Goal: Find specific page/section: Find specific page/section

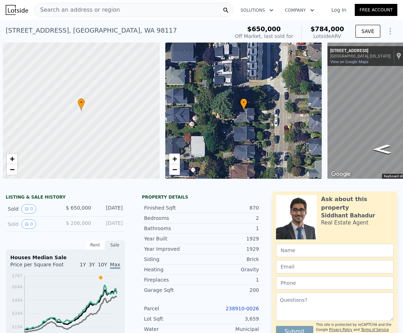
click at [107, 10] on span "Search an address or region" at bounding box center [76, 10] width 85 height 9
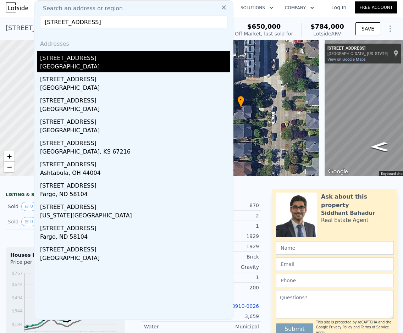
type input "[STREET_ADDRESS]"
click at [94, 60] on div "[STREET_ADDRESS]" at bounding box center [135, 56] width 190 height 11
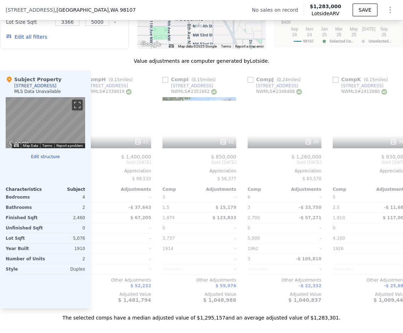
scroll to position [0, 622]
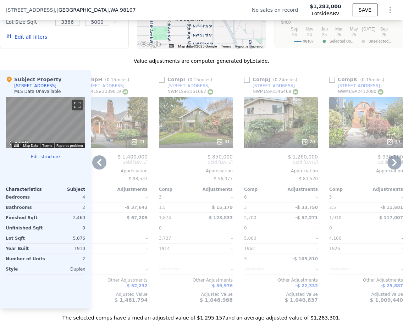
click at [284, 137] on div "20" at bounding box center [281, 122] width 74 height 51
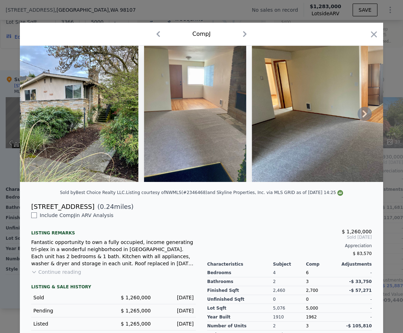
click at [358, 114] on icon at bounding box center [365, 114] width 14 height 14
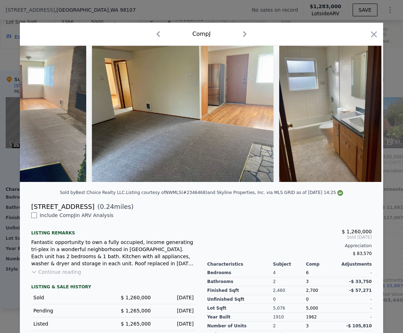
scroll to position [0, 170]
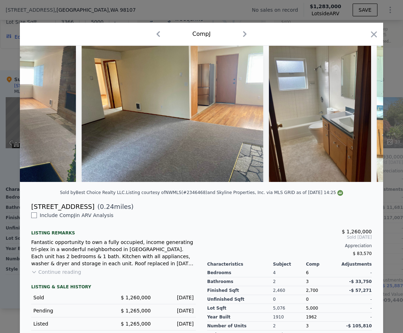
click at [355, 114] on img at bounding box center [320, 114] width 102 height 136
click at [358, 114] on icon at bounding box center [365, 114] width 14 height 14
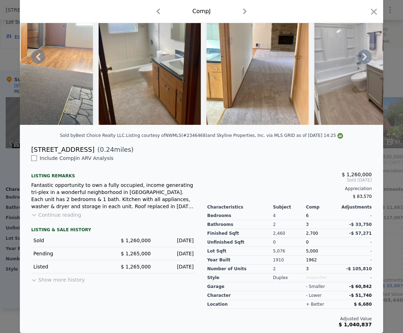
scroll to position [0, 0]
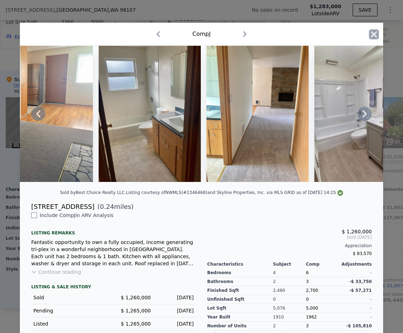
click at [372, 32] on icon "button" at bounding box center [374, 34] width 10 height 10
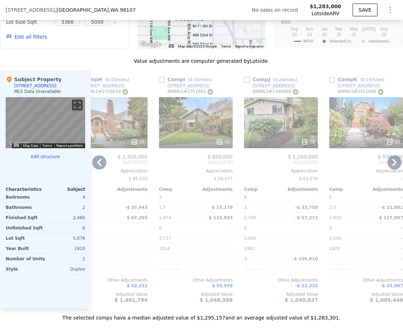
scroll to position [0, 732]
